Goal: Information Seeking & Learning: Check status

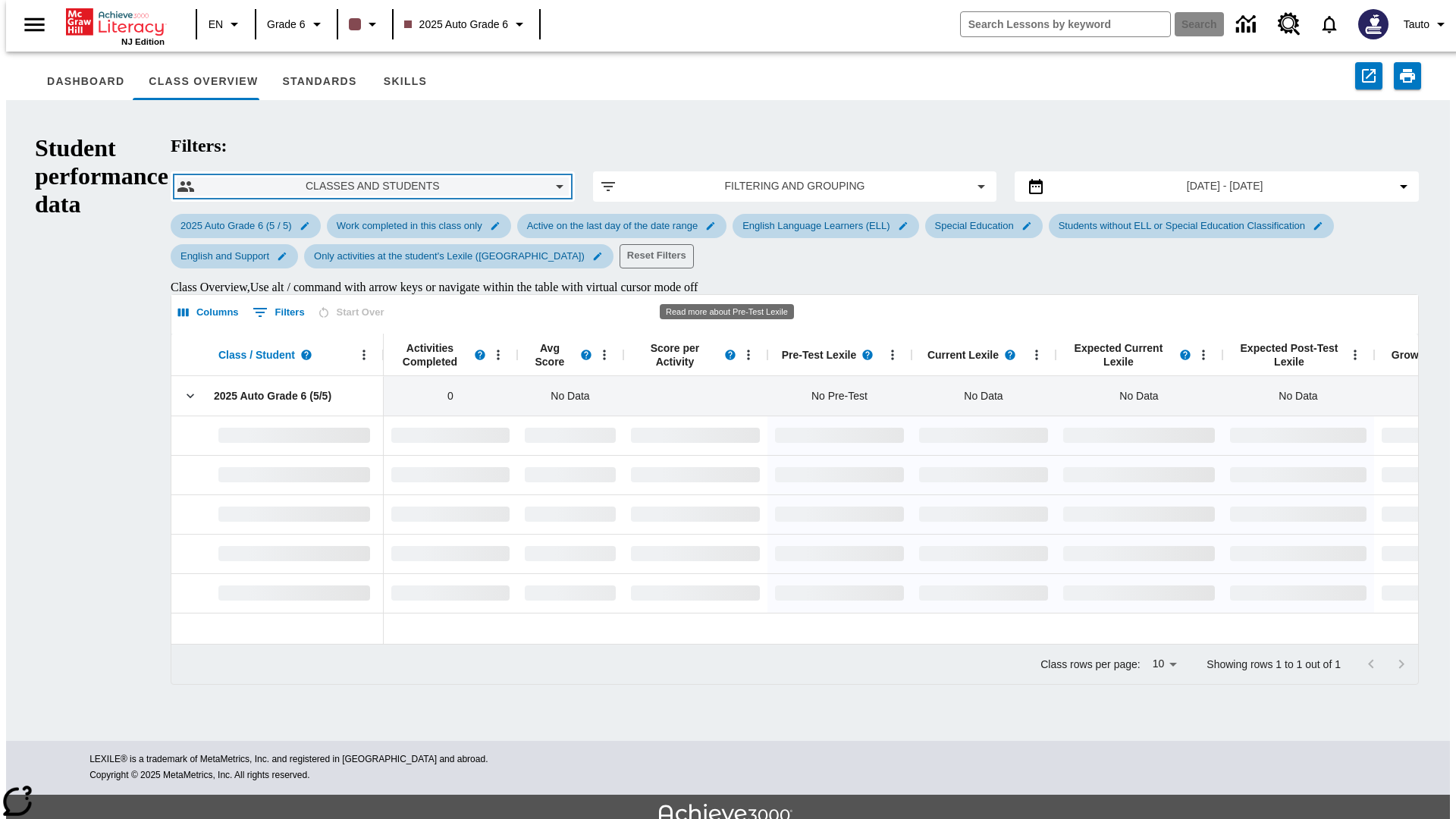
click at [257, 178] on span "Classes and Students" at bounding box center [372, 186] width 332 height 16
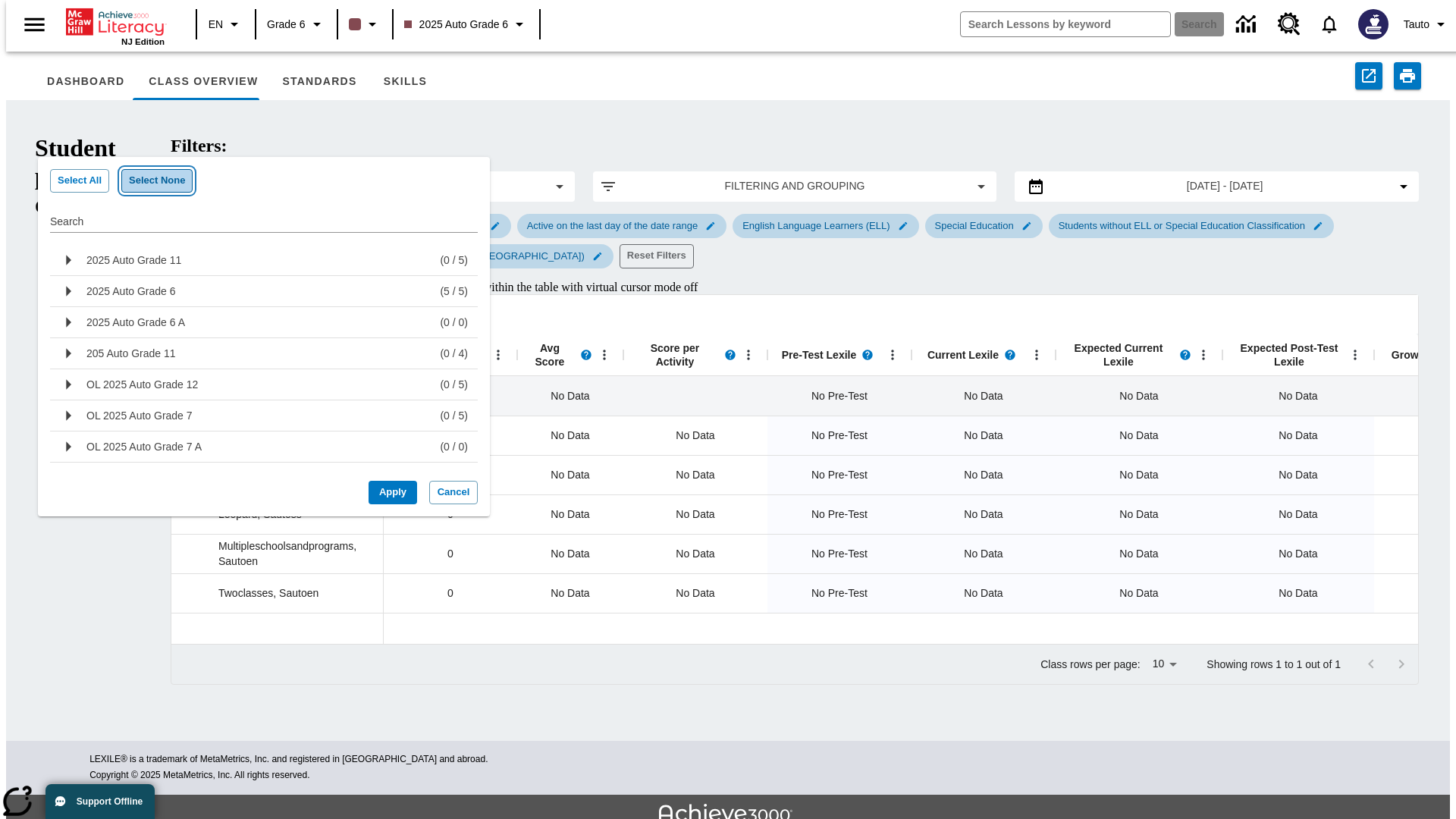
click at [149, 180] on button "Select None" at bounding box center [156, 180] width 71 height 23
click at [130, 260] on p "2025 Auto Grade 11" at bounding box center [134, 260] width 95 height 15
click at [387, 493] on button "Apply" at bounding box center [393, 492] width 49 height 23
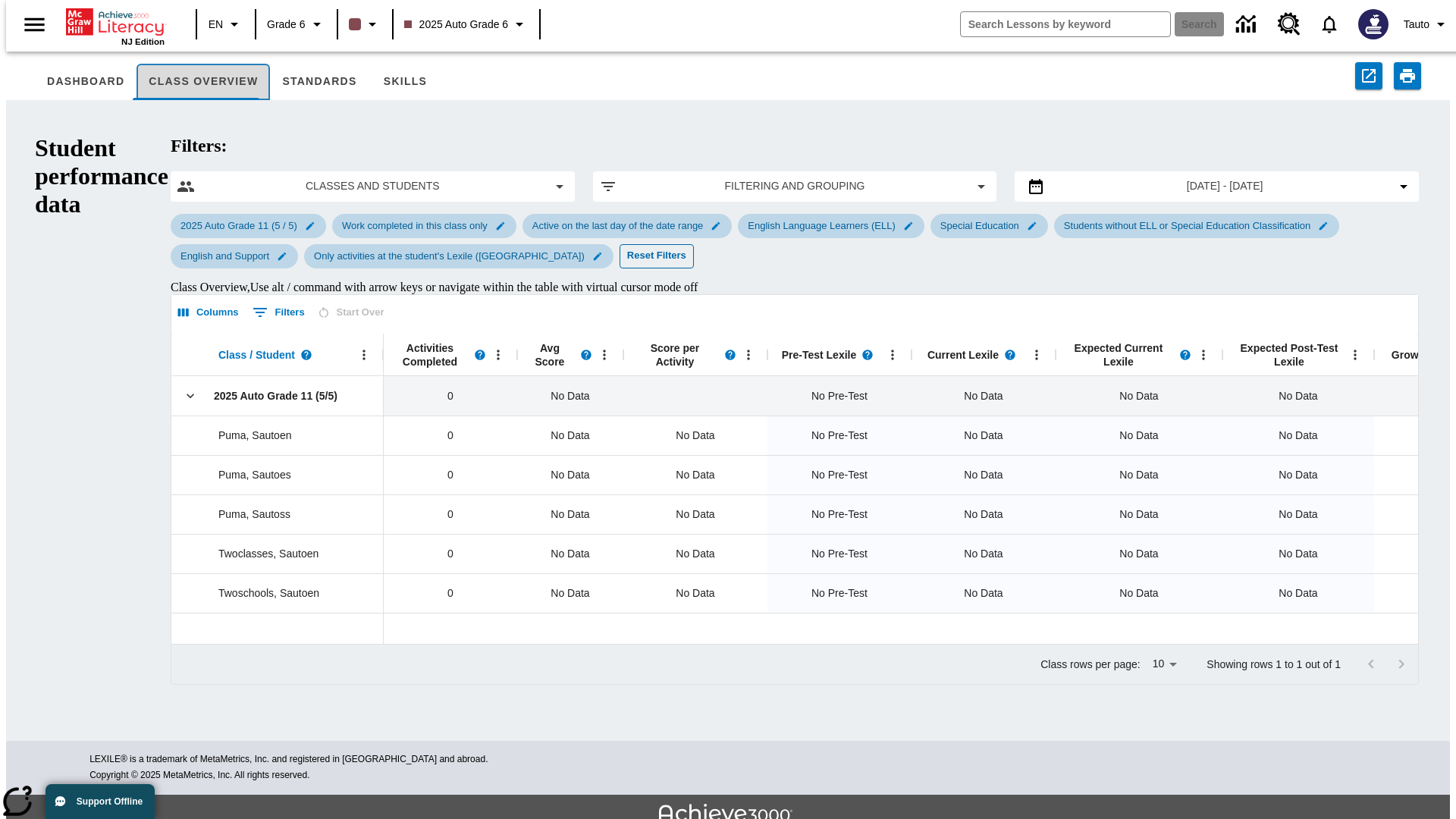
click at [189, 82] on button "Class Overview" at bounding box center [203, 81] width 133 height 36
click at [384, 82] on button "Skills" at bounding box center [405, 81] width 73 height 36
